Goal: Information Seeking & Learning: Check status

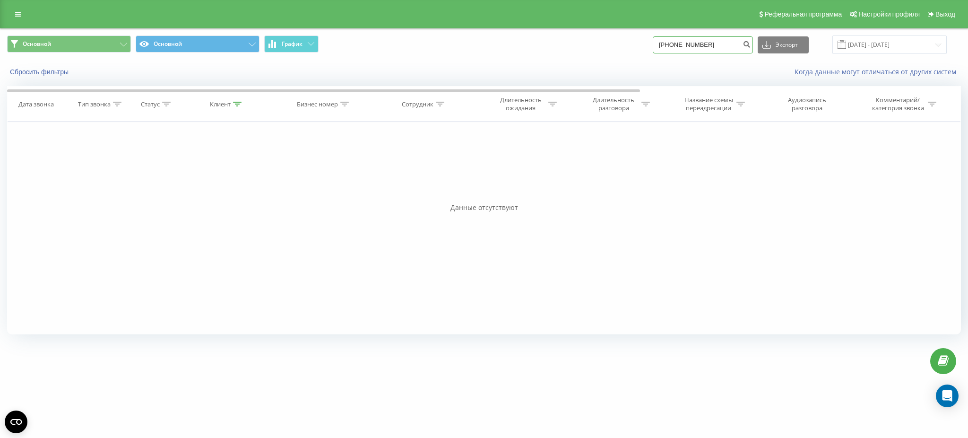
drag, startPoint x: 725, startPoint y: 41, endPoint x: 461, endPoint y: 31, distance: 265.0
click at [461, 31] on div "Основной Основной График 098-975-08-17 Экспорт .csv .xls .xlsx 22.06.2025 - 22.…" at bounding box center [483, 45] width 967 height 32
type input "0501051219"
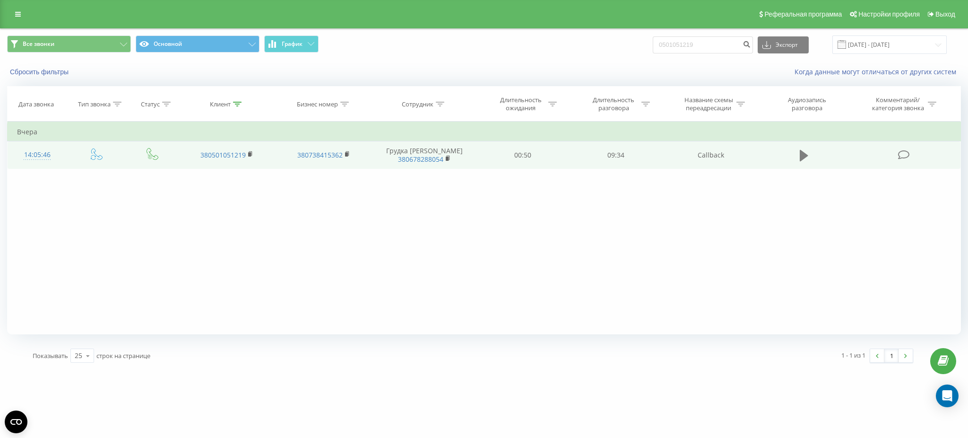
click at [805, 158] on icon at bounding box center [804, 155] width 9 height 11
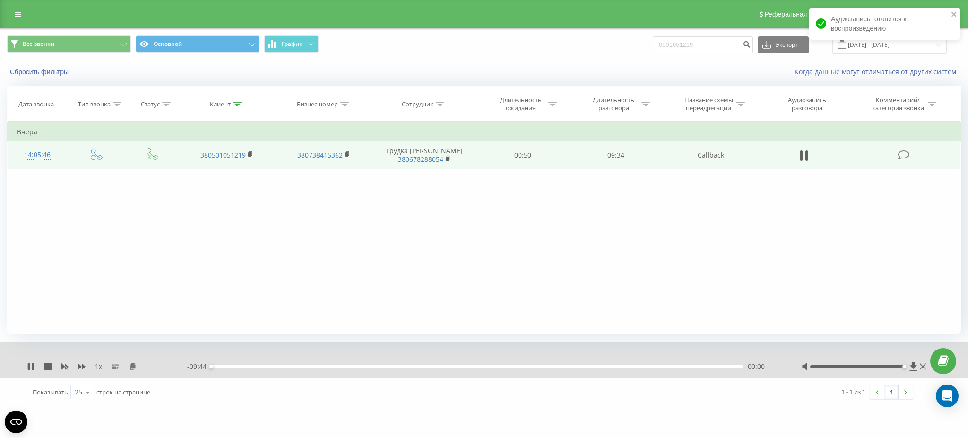
drag, startPoint x: 859, startPoint y: 366, endPoint x: 967, endPoint y: 393, distance: 111.7
click at [967, 391] on div "Все звонки Основной График 0501051219 Экспорт .csv .xls .xlsx [DATE] - [DATE] С…" at bounding box center [484, 217] width 968 height 378
click at [252, 157] on icon at bounding box center [250, 154] width 5 height 7
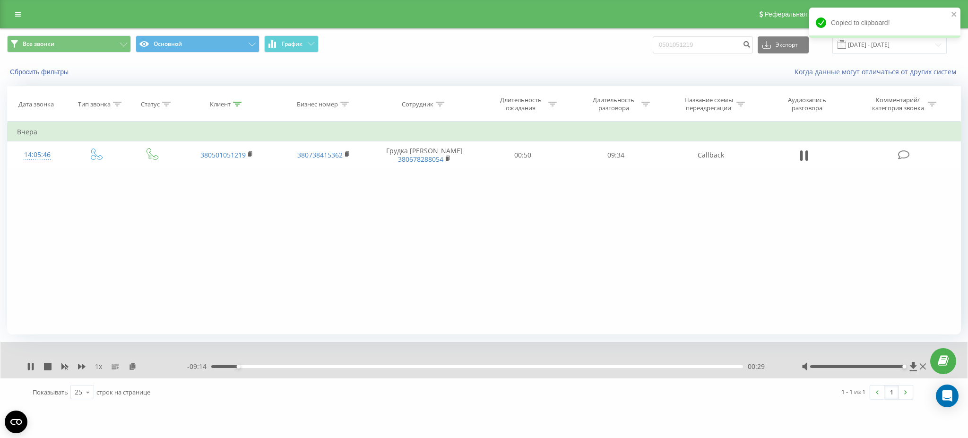
click at [925, 361] on div "1 x - 09:14 00:29 00:29" at bounding box center [483, 360] width 967 height 36
click at [923, 368] on icon at bounding box center [923, 367] width 6 height 8
